Goal: Transaction & Acquisition: Book appointment/travel/reservation

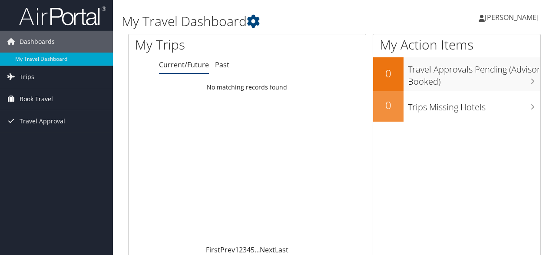
click at [57, 98] on link "Book Travel" at bounding box center [56, 99] width 113 height 22
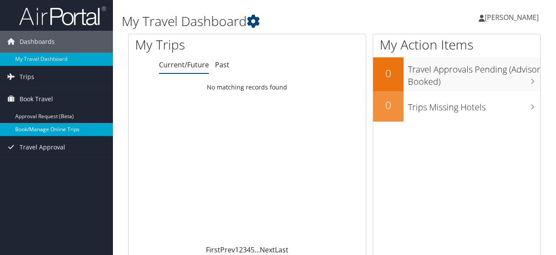
click at [49, 129] on link "Book/Manage Online Trips" at bounding box center [56, 129] width 113 height 13
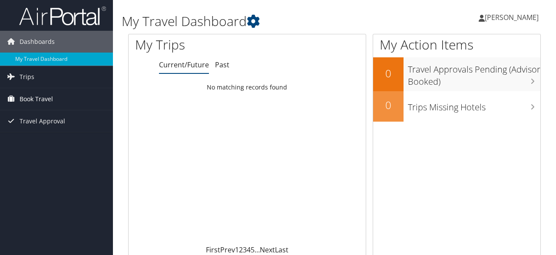
click at [54, 97] on link "Book Travel" at bounding box center [56, 99] width 113 height 22
click at [36, 76] on link "Trips" at bounding box center [56, 77] width 113 height 22
click at [37, 76] on link "Trips" at bounding box center [56, 77] width 113 height 22
click at [40, 119] on span "Travel Approval" at bounding box center [43, 121] width 46 height 22
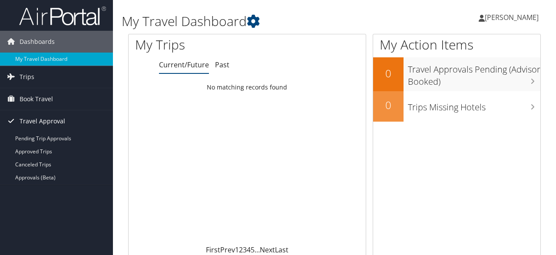
click at [40, 119] on span "Travel Approval" at bounding box center [43, 121] width 46 height 22
click at [40, 98] on span "Book Travel" at bounding box center [36, 99] width 33 height 22
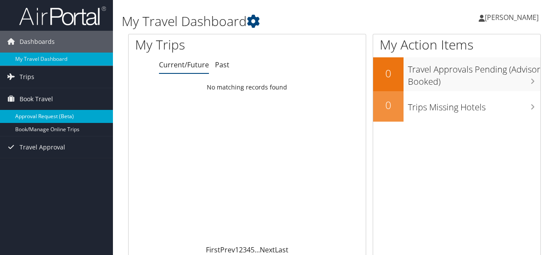
click at [40, 116] on link "Approval Request (Beta)" at bounding box center [56, 116] width 113 height 13
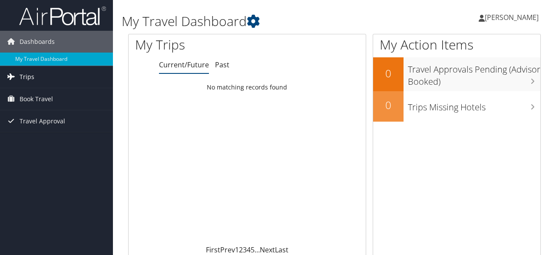
click at [36, 77] on link "Trips" at bounding box center [56, 77] width 113 height 22
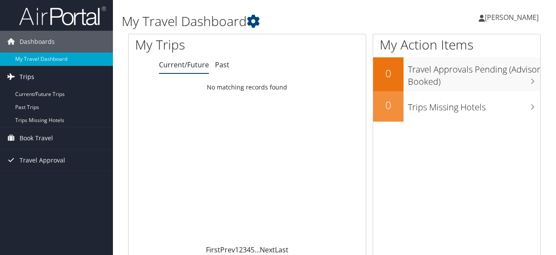
click at [36, 77] on link "Trips" at bounding box center [56, 77] width 113 height 22
click at [41, 98] on span "Book Travel" at bounding box center [36, 99] width 33 height 22
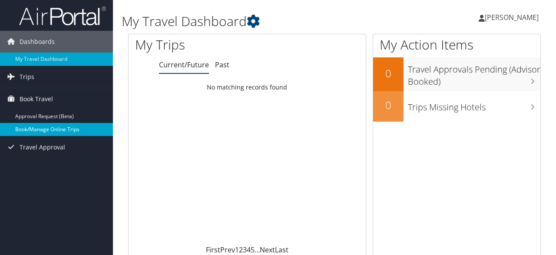
click at [52, 128] on link "Book/Manage Online Trips" at bounding box center [56, 129] width 113 height 13
